Goal: Information Seeking & Learning: Learn about a topic

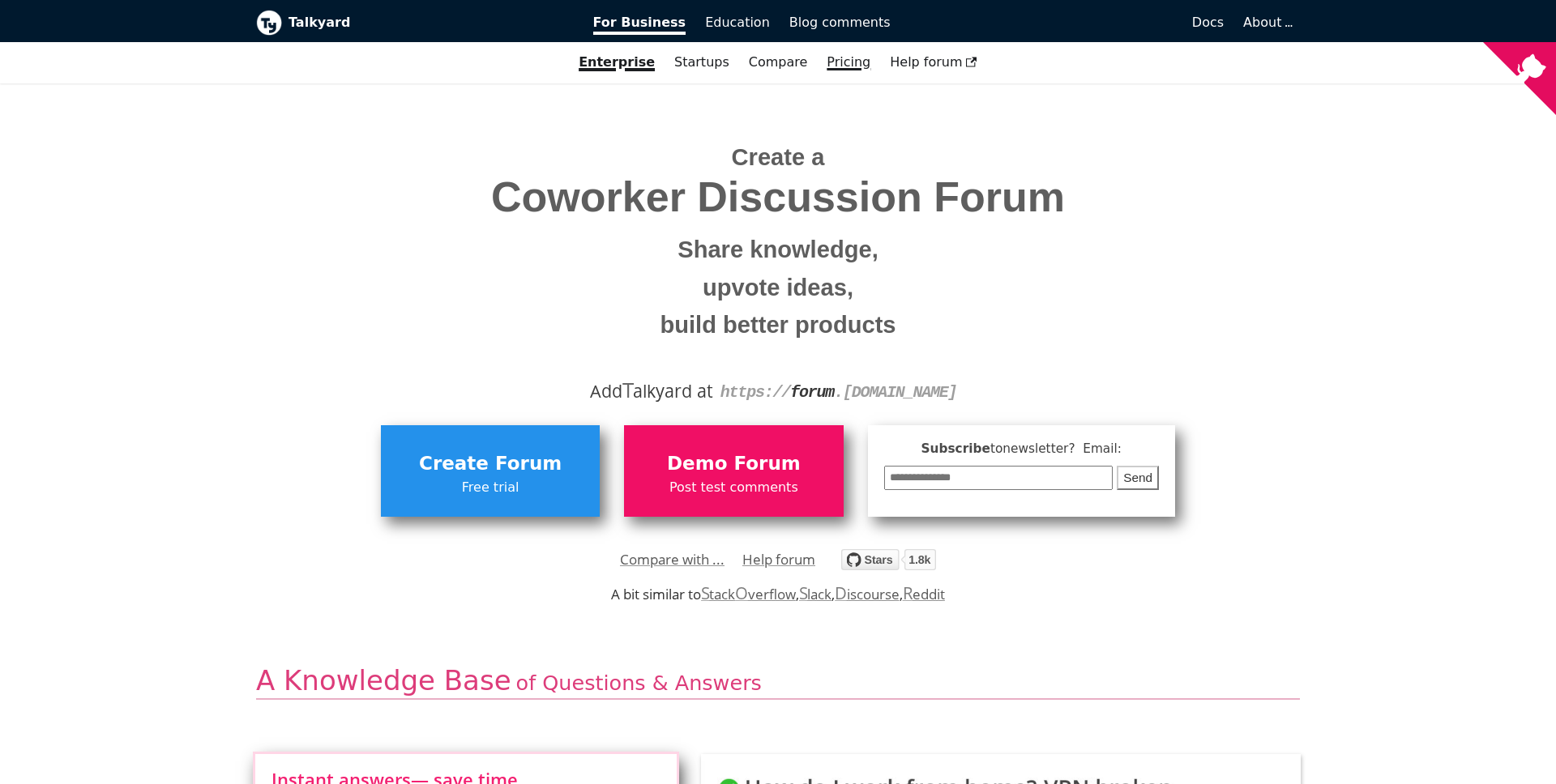
click at [866, 66] on link "Pricing" at bounding box center [848, 62] width 63 height 28
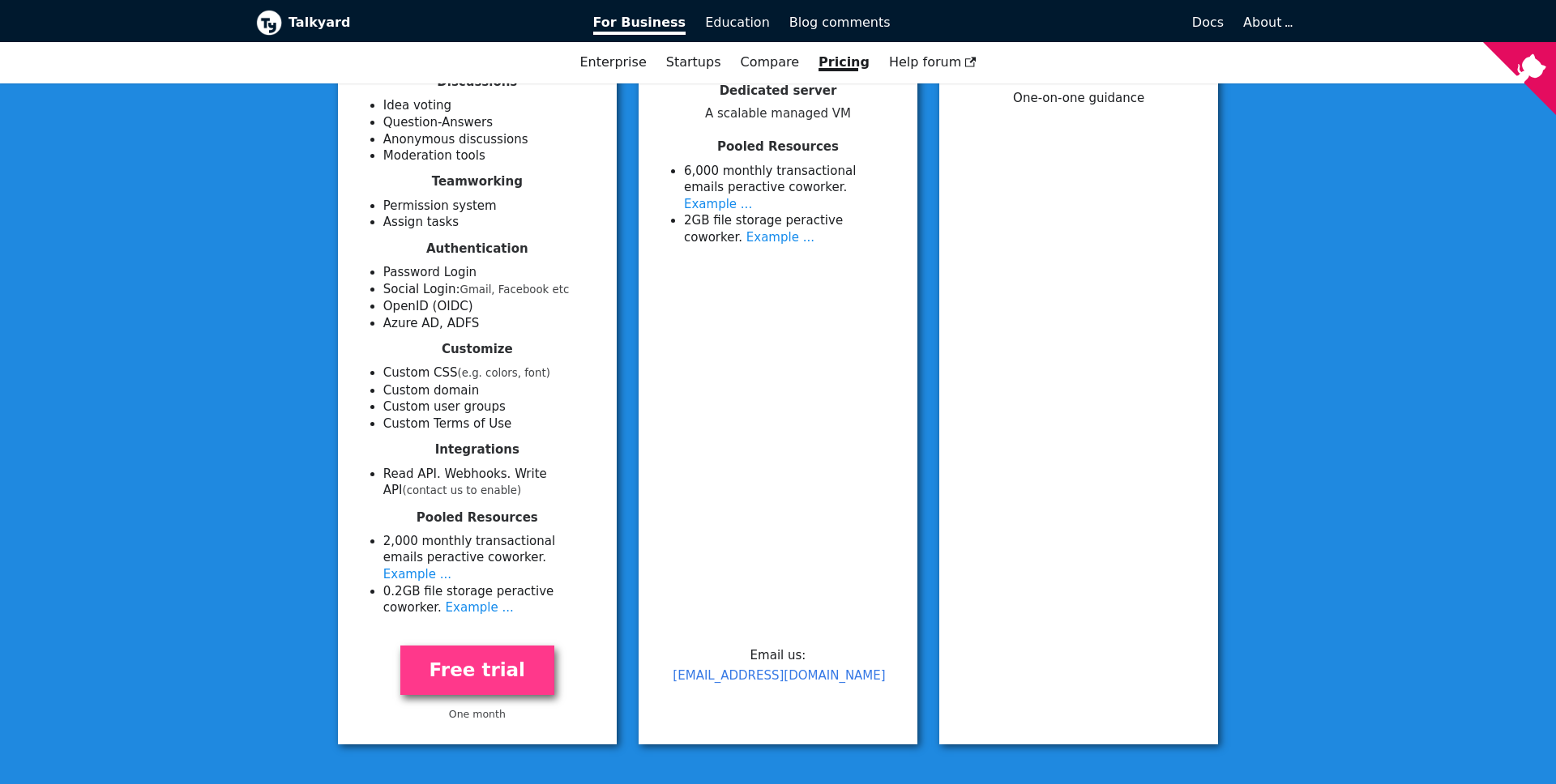
scroll to position [532, 0]
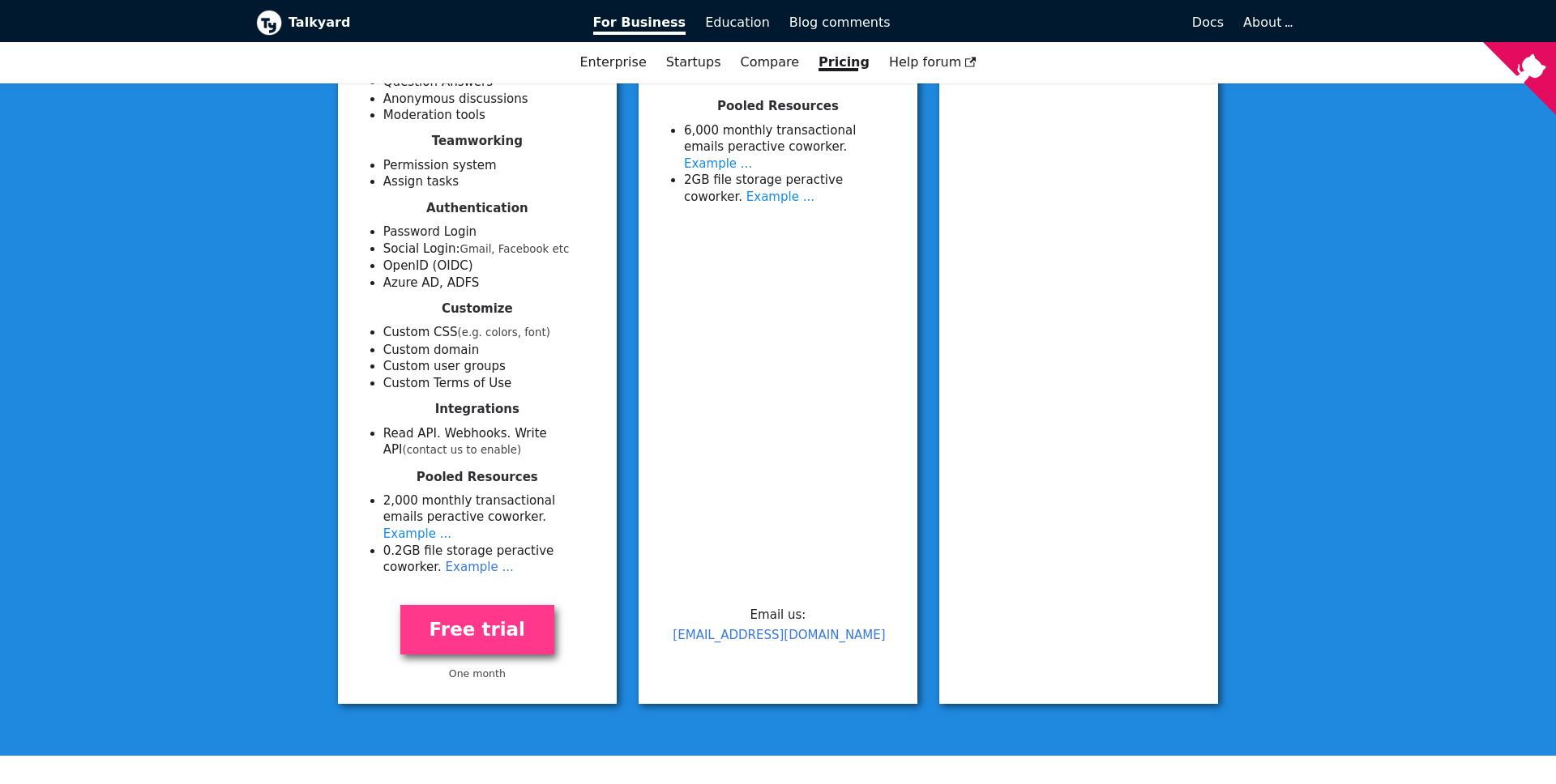
click at [474, 560] on link "Example ..." at bounding box center [480, 567] width 68 height 14
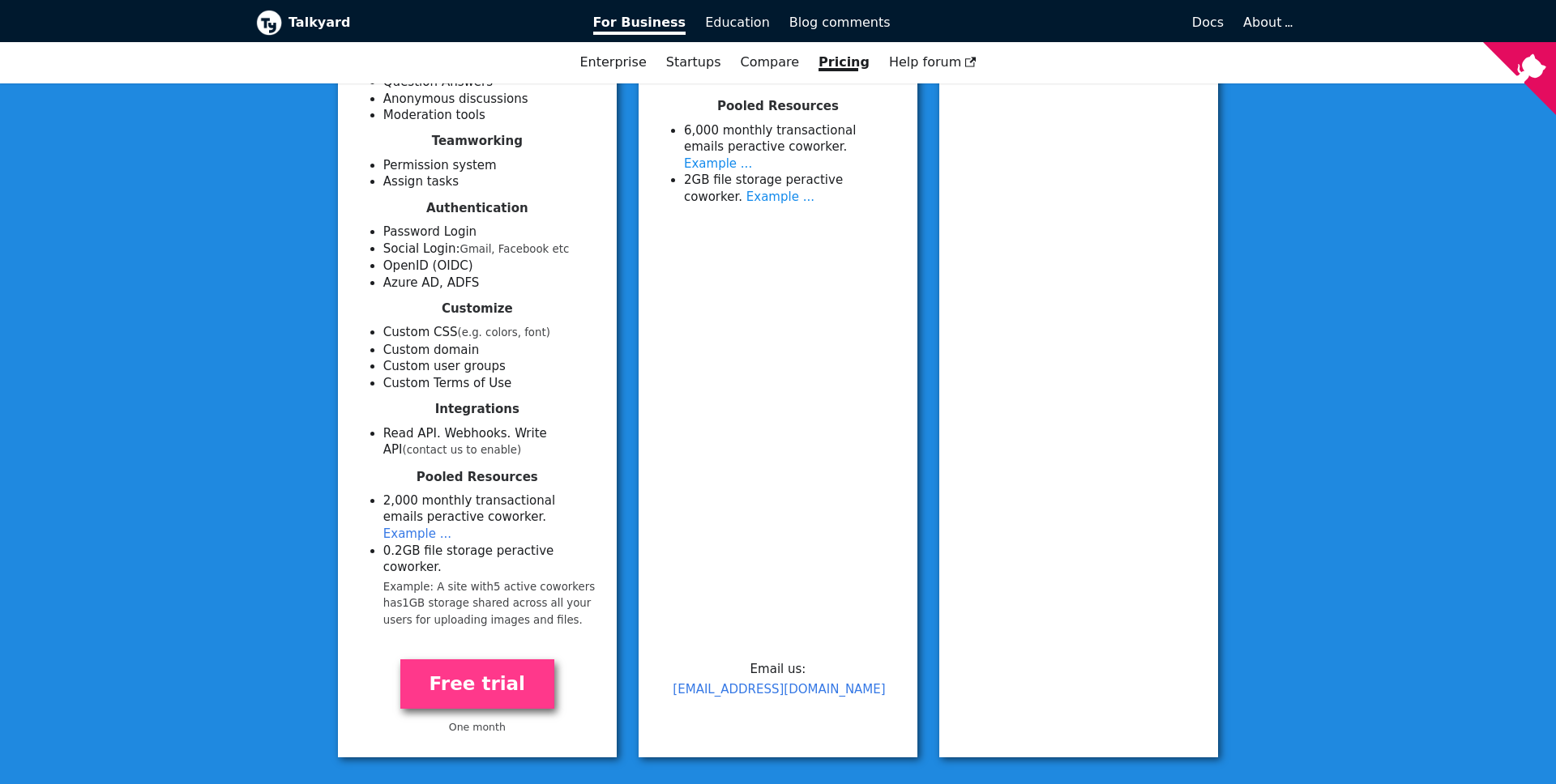
click at [451, 527] on link "Example ..." at bounding box center [417, 533] width 68 height 14
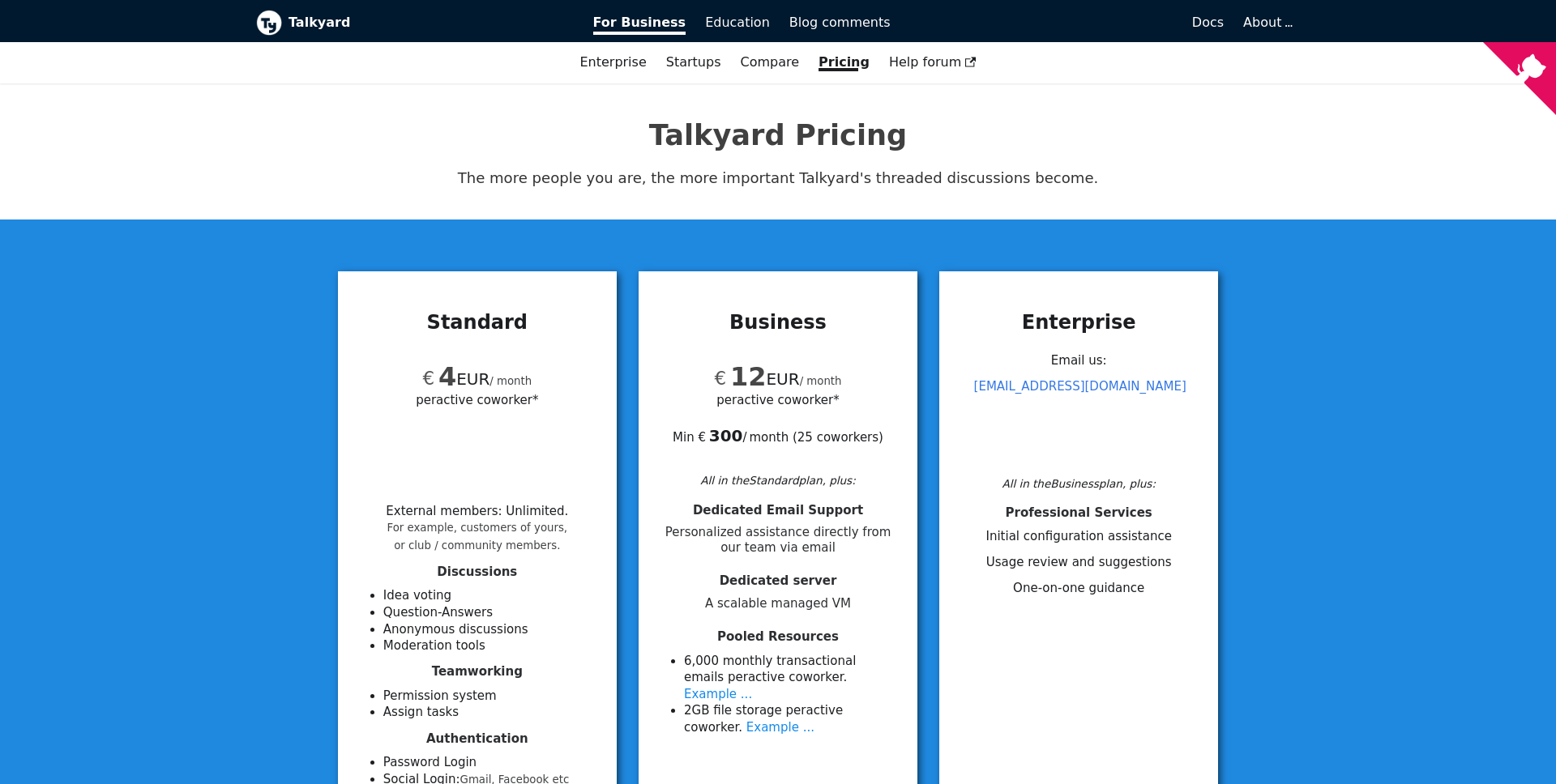
scroll to position [0, 0]
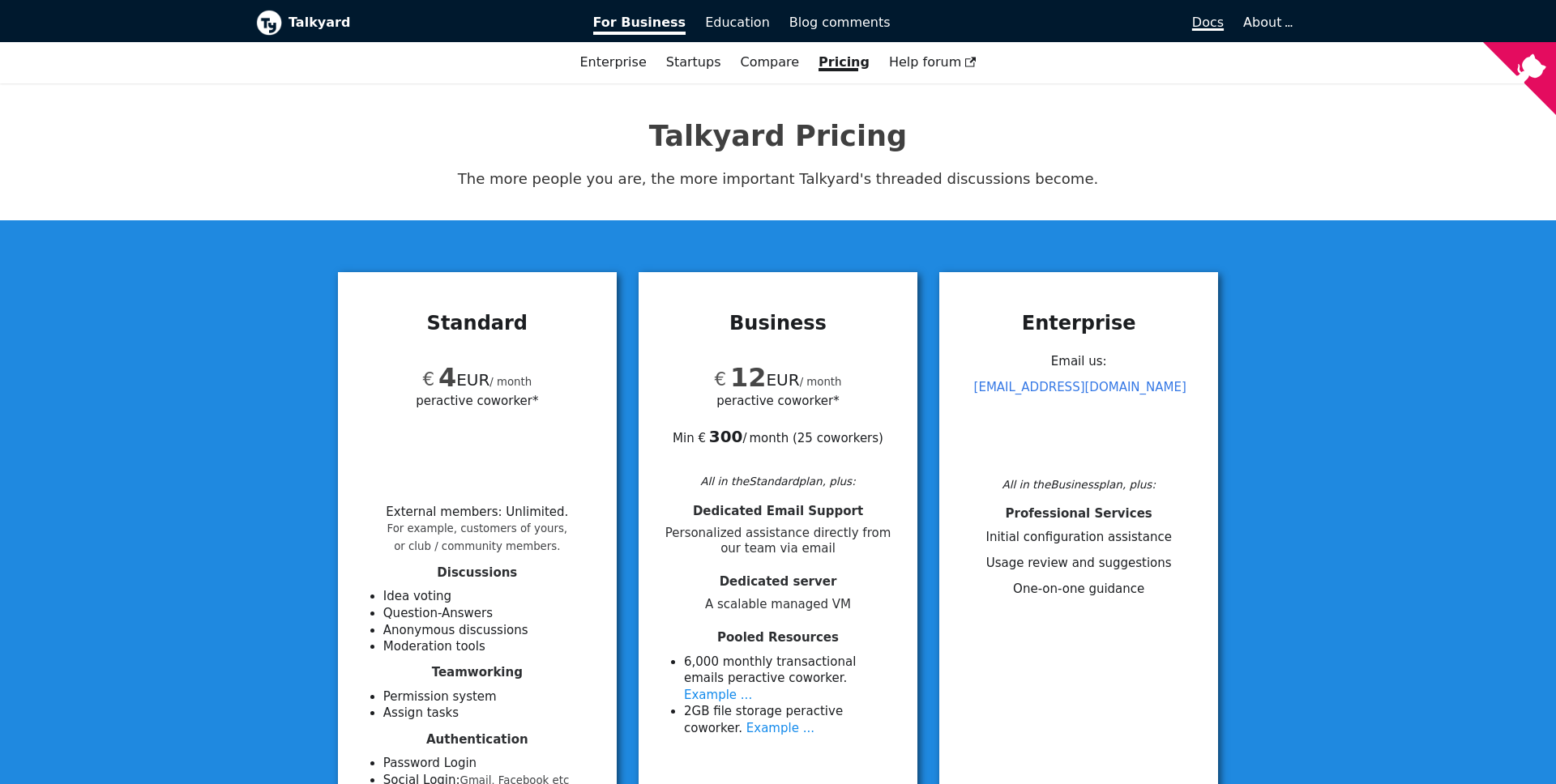
click at [1208, 29] on span "Docs" at bounding box center [1208, 22] width 32 height 15
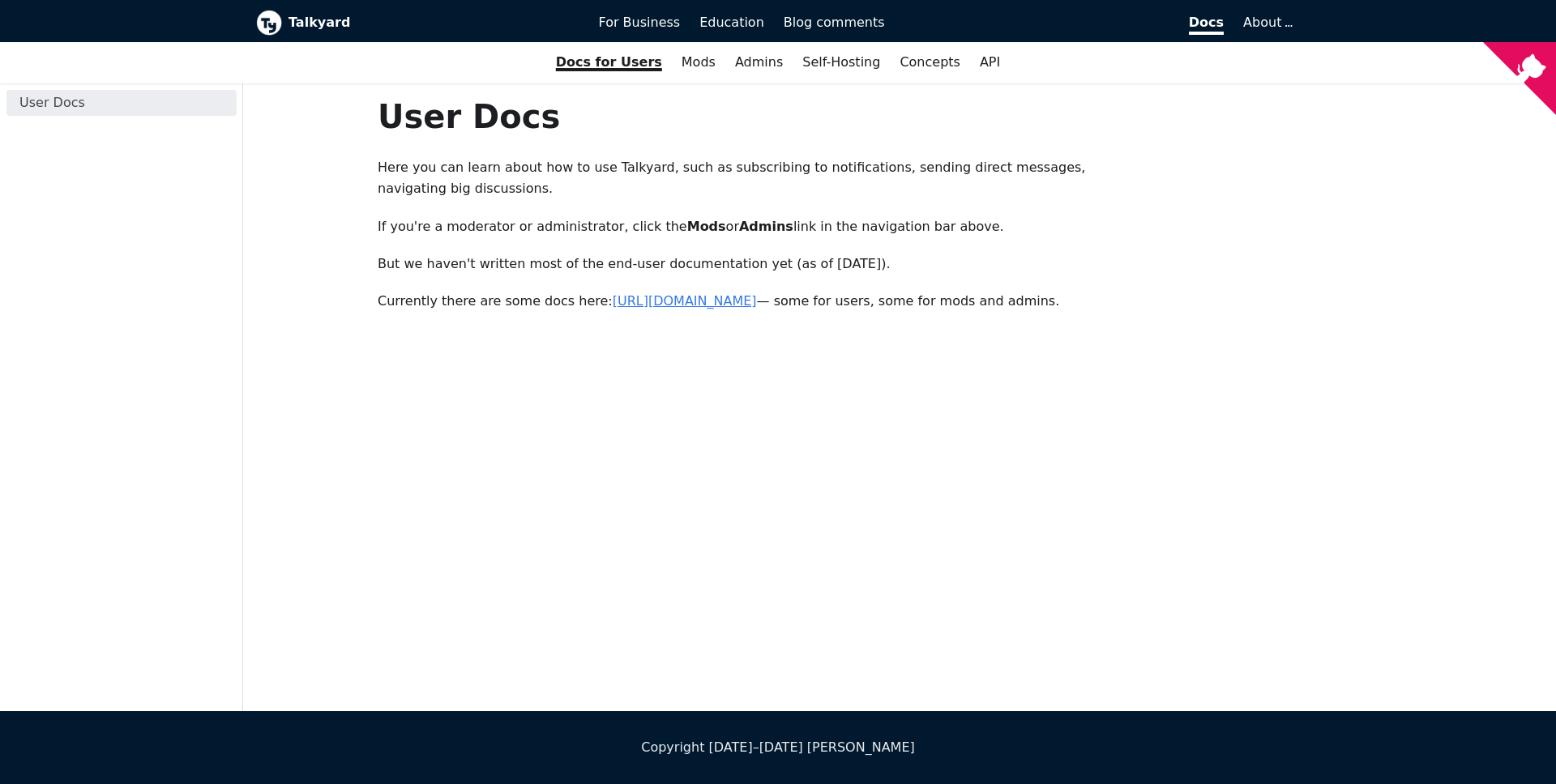
click at [694, 306] on link "https://forum.talkyard.io/latest/docs" at bounding box center [684, 301] width 144 height 15
